Goal: Check status

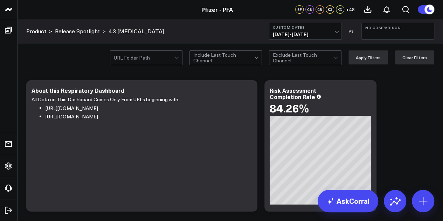
click at [315, 32] on span "06/30/25 - 09/21/25" at bounding box center [305, 35] width 65 height 6
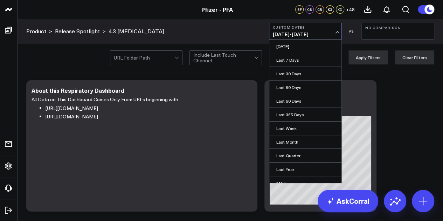
click at [332, 34] on span "06/30/25 - 09/21/25" at bounding box center [305, 35] width 65 height 6
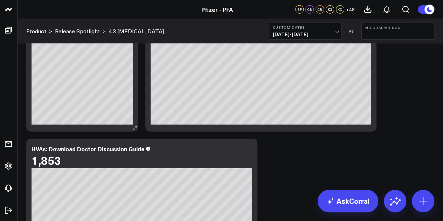
scroll to position [2107, 0]
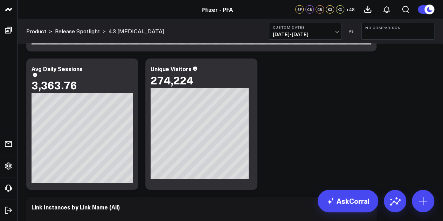
scroll to position [1075, 0]
